Goal: Transaction & Acquisition: Purchase product/service

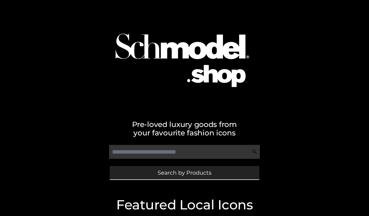
click at [127, 171] on link "Search by Products" at bounding box center [185, 172] width 150 height 13
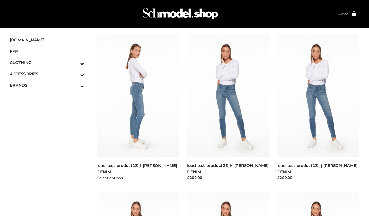
click at [145, 133] on img at bounding box center [138, 95] width 82 height 123
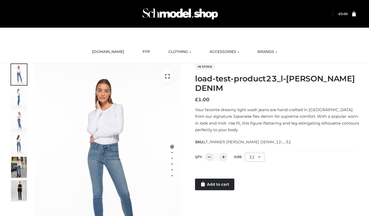
click at [216, 177] on div at bounding box center [277, 173] width 164 height 11
click at [216, 183] on link "Add to cart" at bounding box center [214, 184] width 39 height 12
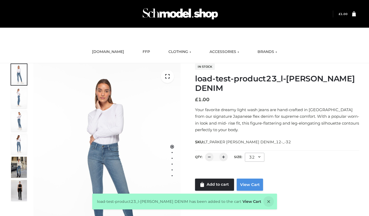
click at [252, 186] on link "View Cart" at bounding box center [249, 184] width 26 height 12
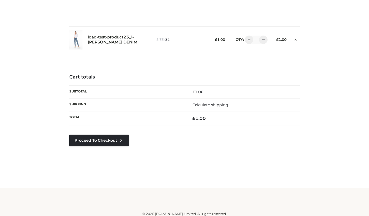
select select "**"
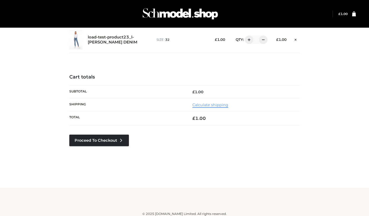
click at [201, 104] on link "Calculate shipping" at bounding box center [210, 104] width 36 height 5
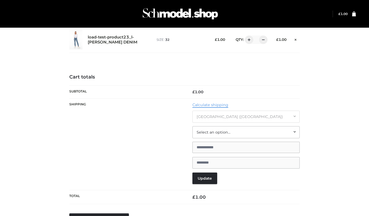
click at [199, 104] on link "Calculate shipping" at bounding box center [210, 104] width 36 height 5
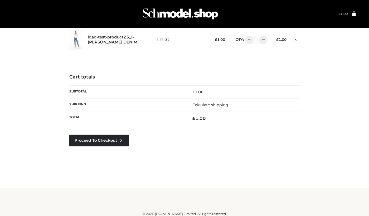
click at [157, 104] on th "Shipping" at bounding box center [126, 104] width 115 height 13
